Goal: Transaction & Acquisition: Purchase product/service

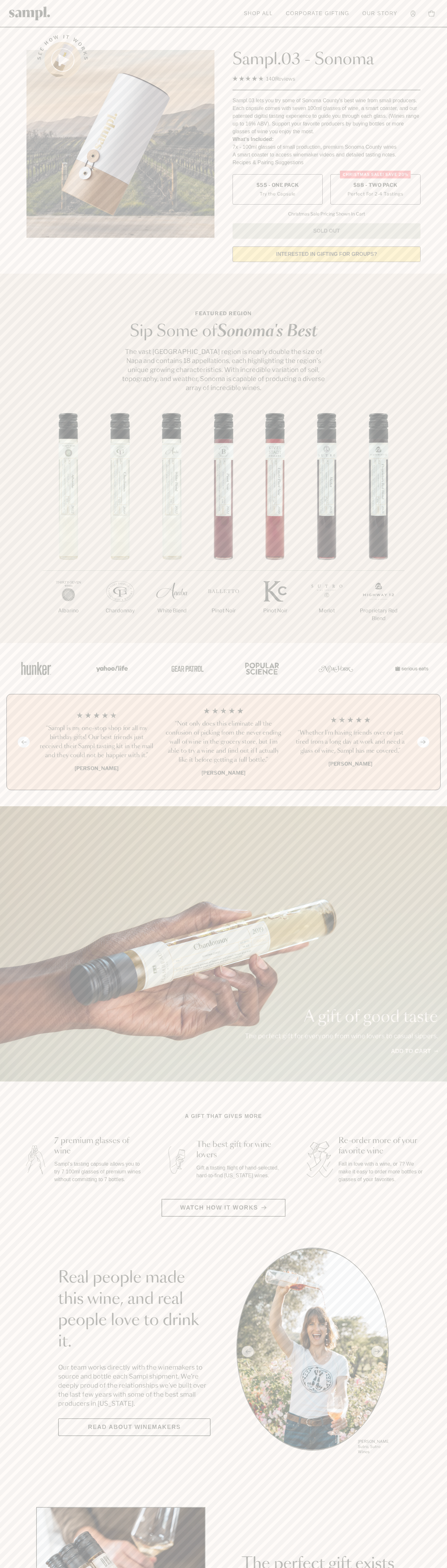
click at [375, 186] on span "$88 - Two Pack" at bounding box center [375, 185] width 44 height 7
click at [224, 743] on h3 "“Not only does this eliminate all the confusion of picking from the never endin…" at bounding box center [223, 742] width 116 height 45
click at [230, 22] on header "Toggle navigation menu Shop All Corporate Gifting Our Story Account Story Shop …" at bounding box center [224, 13] width 447 height 27
click at [71, 1567] on html "Skip to main content Toggle navigation menu Shop All Corporate Gifting Our Stor…" at bounding box center [224, 1513] width 447 height 3026
click at [23, 654] on img at bounding box center [37, 668] width 39 height 28
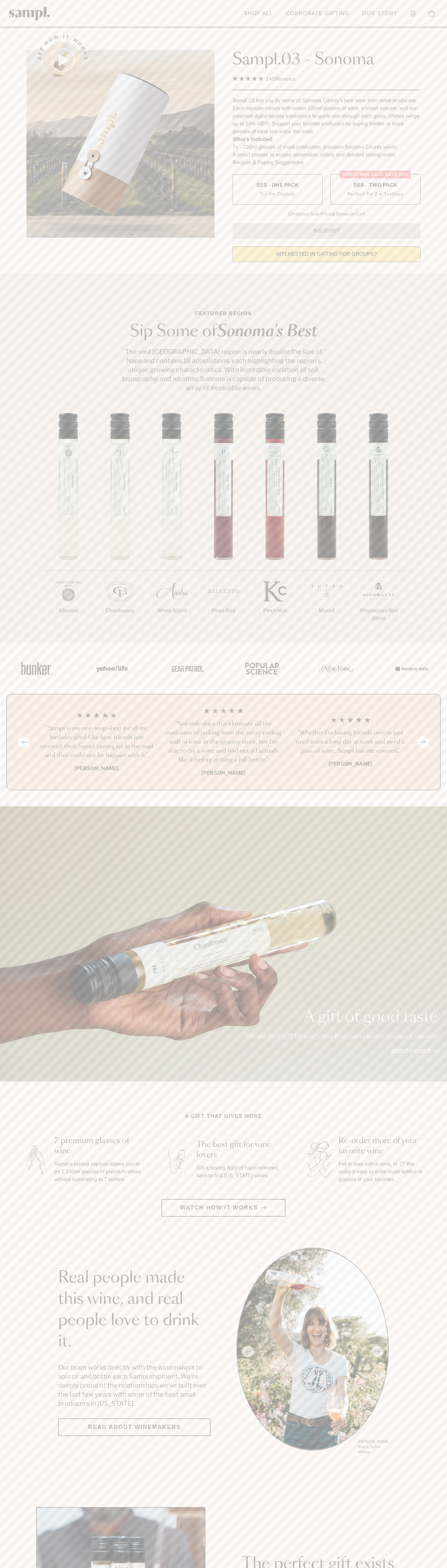
click at [375, 186] on span "$88 - Two Pack" at bounding box center [375, 185] width 44 height 7
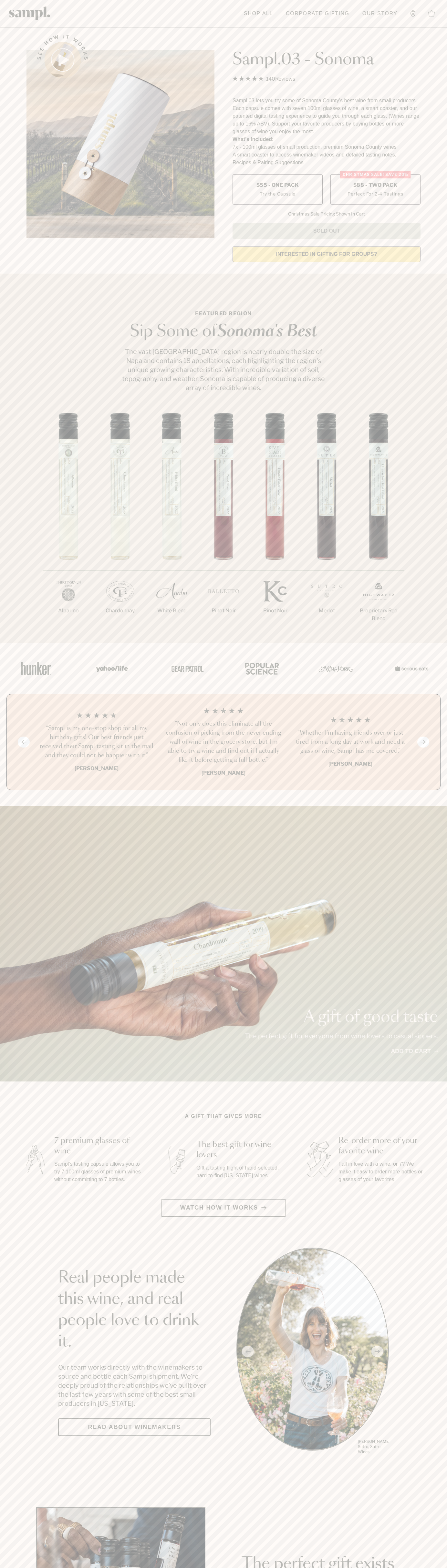
click at [224, 743] on h3 "“Not only does this eliminate all the confusion of picking from the never endin…" at bounding box center [223, 742] width 116 height 45
